Goal: Task Accomplishment & Management: Manage account settings

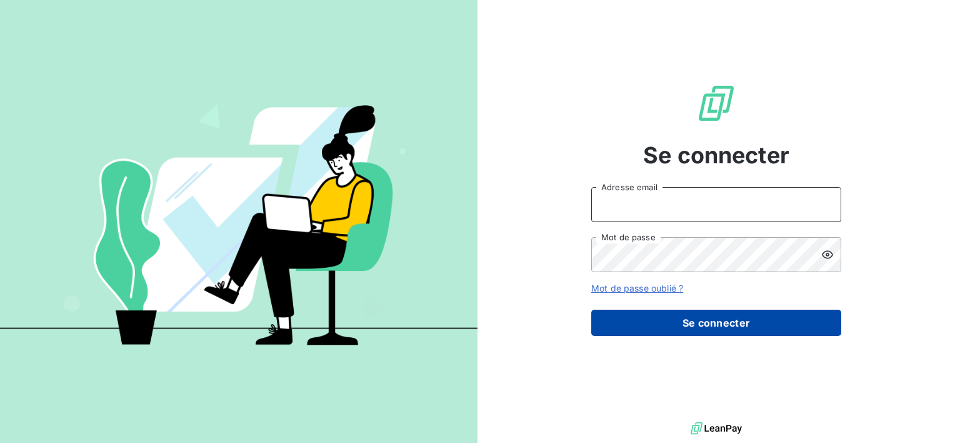
type input "comptabilite@scriptandgo.com"
click at [648, 322] on button "Se connecter" at bounding box center [716, 322] width 250 height 26
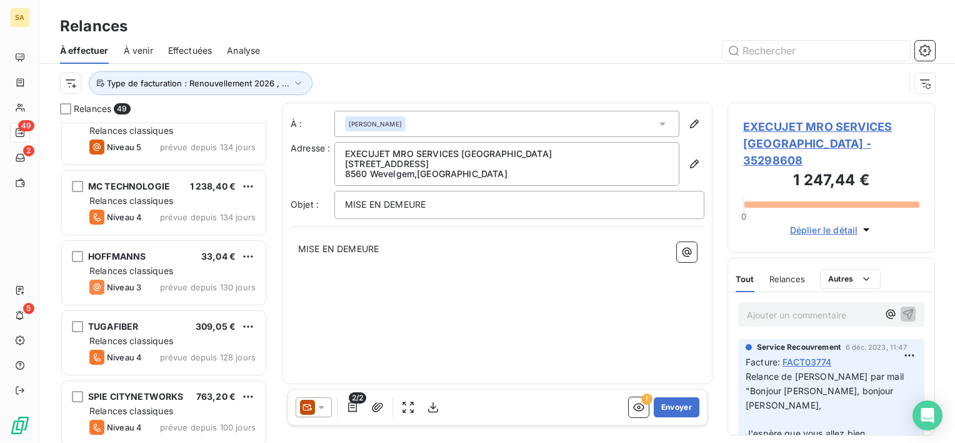
scroll to position [933, 0]
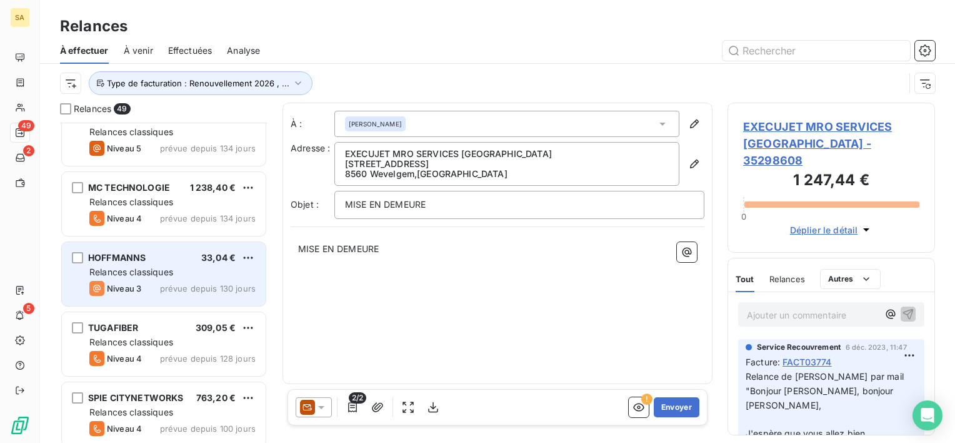
click at [181, 256] on div "HOFFMANNS 33,04 €" at bounding box center [172, 257] width 166 height 11
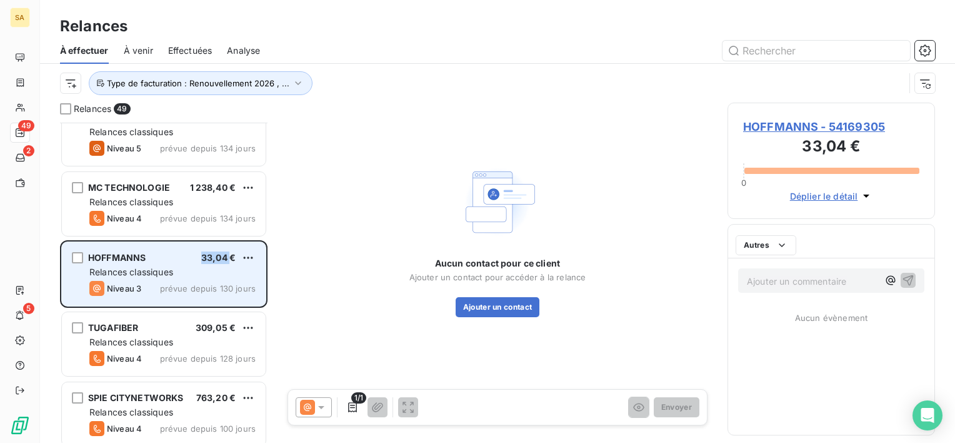
click at [181, 256] on div "HOFFMANNS 33,04 €" at bounding box center [172, 257] width 166 height 11
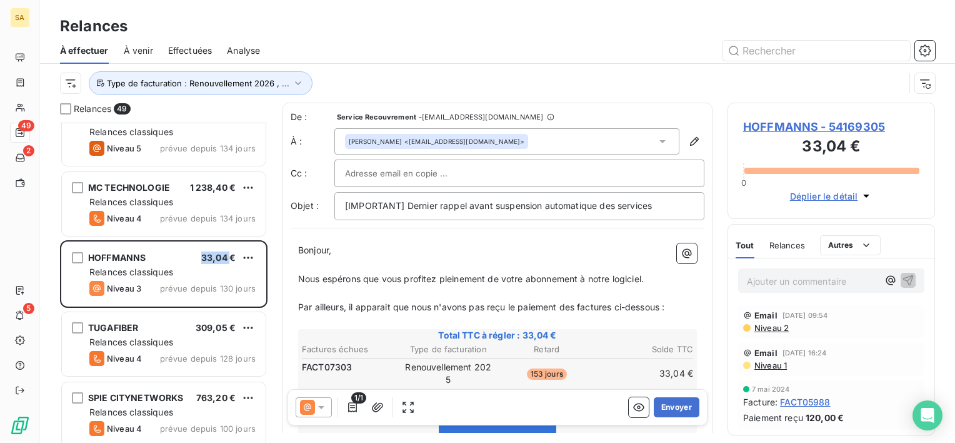
click at [197, 46] on span "Effectuées" at bounding box center [190, 50] width 44 height 13
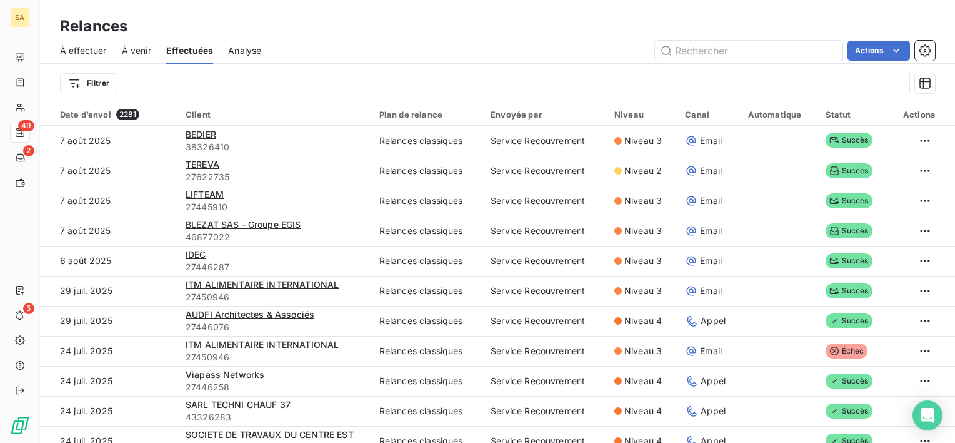
click at [90, 51] on span "À effectuer" at bounding box center [83, 50] width 47 height 13
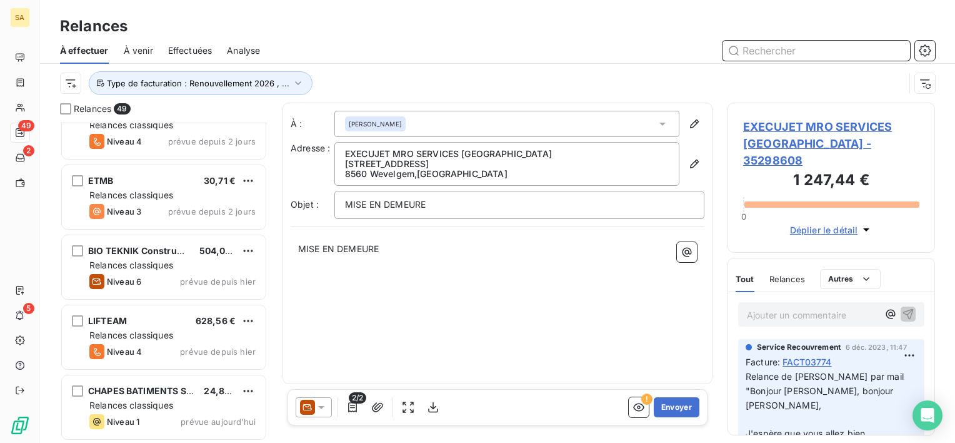
scroll to position [3040, 0]
